Goal: Task Accomplishment & Management: Complete application form

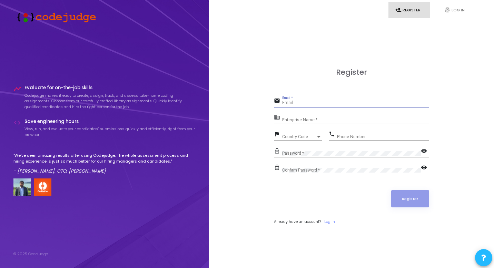
click at [317, 104] on input "Email *" at bounding box center [355, 103] width 147 height 5
type input "[EMAIL_ADDRESS][DOMAIN_NAME]"
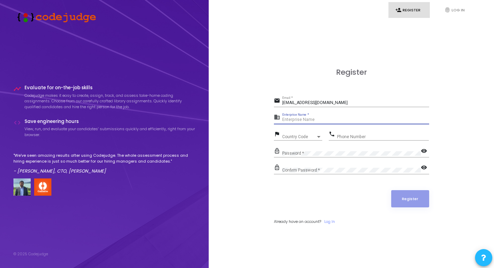
click at [297, 121] on input "Enterprise Name *" at bounding box center [355, 120] width 147 height 5
click at [330, 223] on link "Log In" at bounding box center [329, 222] width 11 height 6
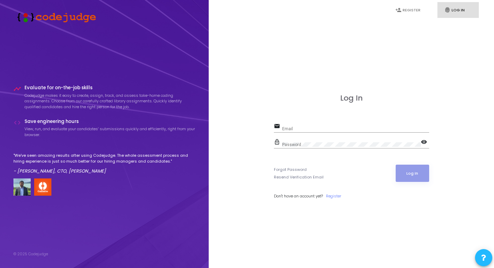
click at [323, 123] on div "Email" at bounding box center [355, 127] width 147 height 11
click at [323, 127] on input "Email" at bounding box center [355, 129] width 147 height 5
type input "[EMAIL_ADDRESS][DOMAIN_NAME]"
click at [327, 141] on div "Password" at bounding box center [351, 143] width 139 height 11
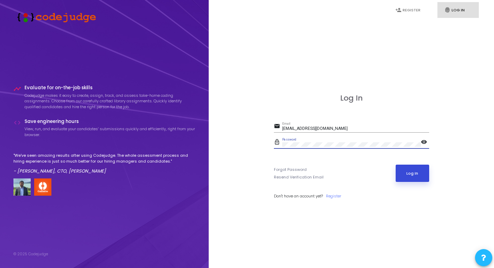
click at [411, 170] on button "Log In" at bounding box center [412, 173] width 33 height 17
click at [333, 196] on link "Register" at bounding box center [333, 197] width 15 height 6
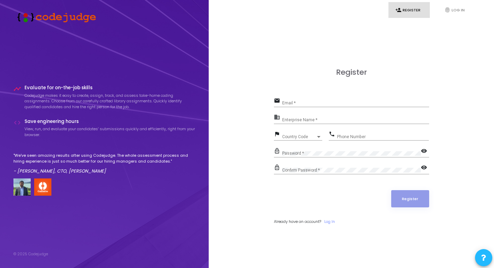
click at [317, 102] on input "Email *" at bounding box center [355, 103] width 147 height 5
type input "[EMAIL_ADDRESS][DOMAIN_NAME]"
click at [315, 116] on div "Enterprise Name *" at bounding box center [355, 118] width 147 height 11
click at [306, 134] on div "Country Code Country Code" at bounding box center [302, 135] width 40 height 11
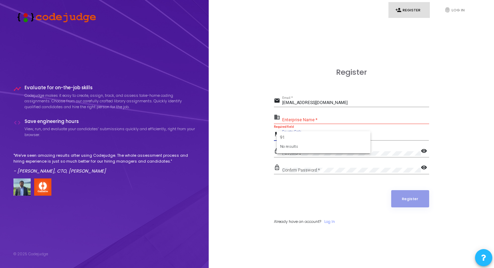
type input "9"
type input "india"
click at [307, 159] on span "India +91" at bounding box center [323, 161] width 83 height 11
click at [352, 135] on input "Phone Number" at bounding box center [383, 137] width 92 height 5
type input "6305461500"
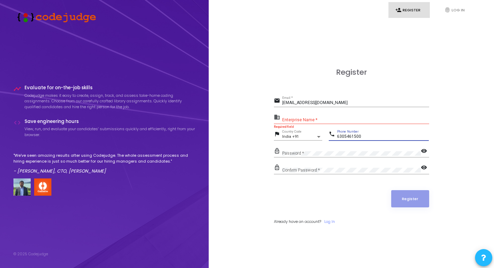
click at [348, 156] on div "Password *" at bounding box center [351, 152] width 139 height 11
click at [342, 119] on input "Enterprise Name *" at bounding box center [355, 120] width 147 height 5
paste input "Payoneer"
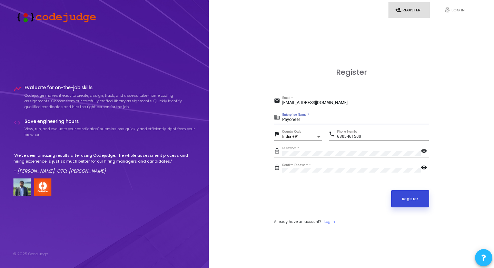
type input "Payoneer"
click at [409, 195] on button "Register" at bounding box center [410, 198] width 38 height 17
drag, startPoint x: 332, startPoint y: 120, endPoint x: 259, endPoint y: 118, distance: 72.8
click at [260, 119] on div "Register email [EMAIL_ADDRESS][DOMAIN_NAME] Email * business Payoneer Enterpris…" at bounding box center [351, 154] width 270 height 268
type input "NA"
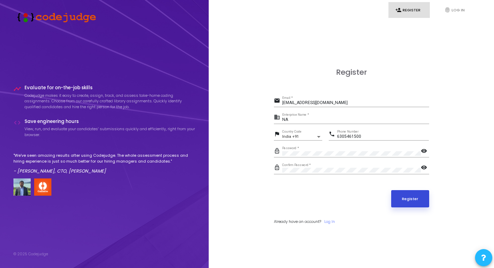
click at [404, 201] on button "Register" at bounding box center [410, 198] width 38 height 17
